Goal: Information Seeking & Learning: Check status

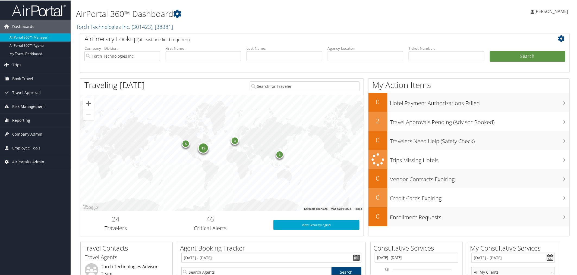
click at [29, 159] on span "AirPortal® Admin" at bounding box center [28, 161] width 32 height 14
click at [17, 64] on span "Trips" at bounding box center [16, 65] width 9 height 14
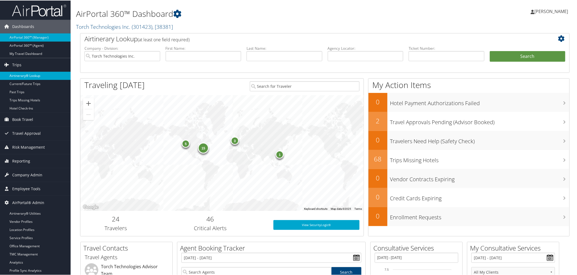
click at [27, 77] on link "Airtinerary® Lookup" at bounding box center [35, 75] width 71 height 8
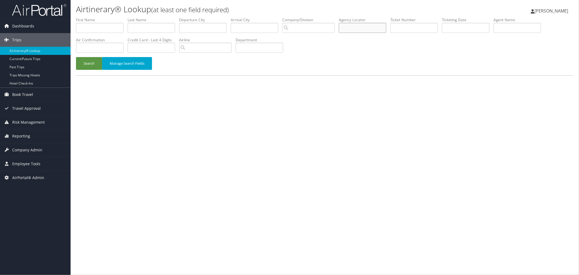
click at [359, 28] on input "text" at bounding box center [362, 28] width 47 height 10
paste input "FHC3QA"
click at [87, 62] on button "Search" at bounding box center [89, 63] width 26 height 13
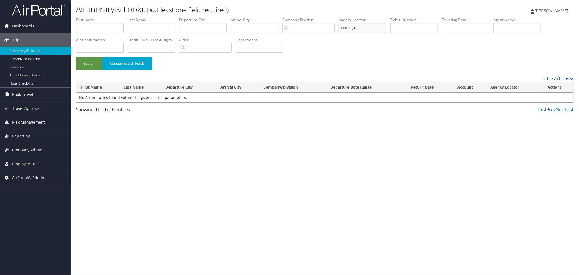
drag, startPoint x: 377, startPoint y: 27, endPoint x: 345, endPoint y: 28, distance: 32.0
click at [345, 17] on ul "First Name Last Name Departure City Arrival City Company/Division Airport/City …" at bounding box center [325, 17] width 498 height 0
paste input "CH308C"
click at [83, 61] on button "Search" at bounding box center [89, 63] width 26 height 13
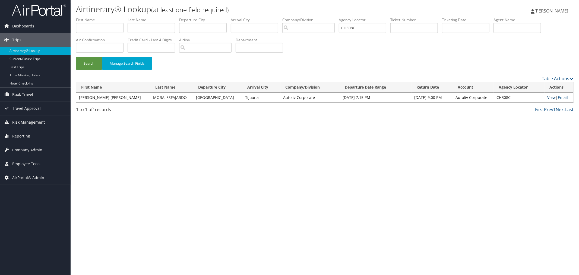
click at [549, 96] on link "View" at bounding box center [551, 97] width 8 height 5
drag, startPoint x: 371, startPoint y: 28, endPoint x: 351, endPoint y: 28, distance: 19.5
click at [351, 17] on ul "First Name Last Name Departure City Arrival City Company/Division Airport/City …" at bounding box center [325, 17] width 498 height 0
paste input "DB1HLP"
type input "DB1HLP"
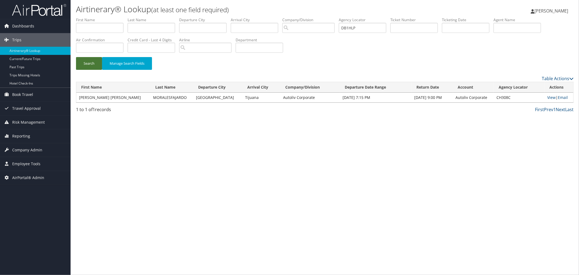
click at [84, 63] on button "Search" at bounding box center [89, 63] width 26 height 13
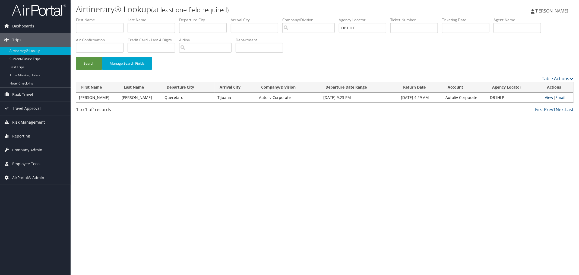
click at [547, 96] on link "View" at bounding box center [549, 97] width 8 height 5
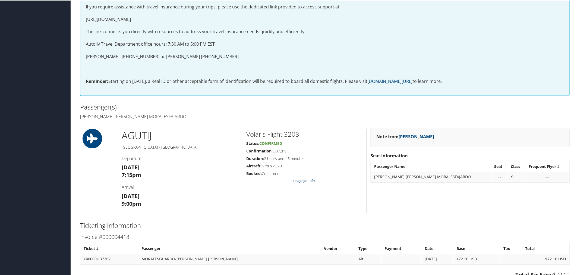
scroll to position [90, 0]
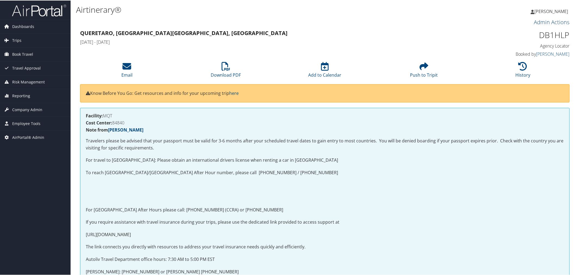
click at [554, 23] on link "Admin Actions" at bounding box center [552, 21] width 36 height 7
drag, startPoint x: 516, startPoint y: 20, endPoint x: 553, endPoint y: 9, distance: 38.9
click at [517, 20] on h3 "Admin Actions" at bounding box center [324, 22] width 489 height 8
click at [554, 10] on span "[PERSON_NAME]" at bounding box center [551, 11] width 34 height 6
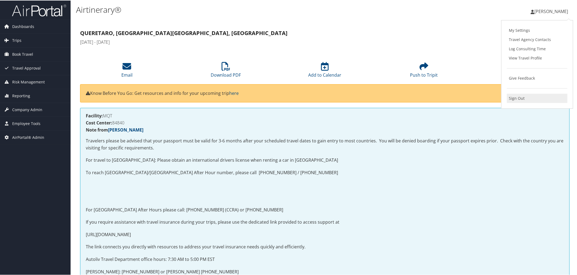
click at [517, 102] on link "Sign Out" at bounding box center [537, 97] width 61 height 9
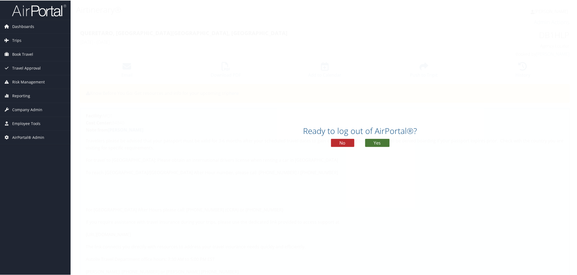
click at [376, 142] on button "Yes" at bounding box center [377, 142] width 24 height 8
